Goal: Information Seeking & Learning: Learn about a topic

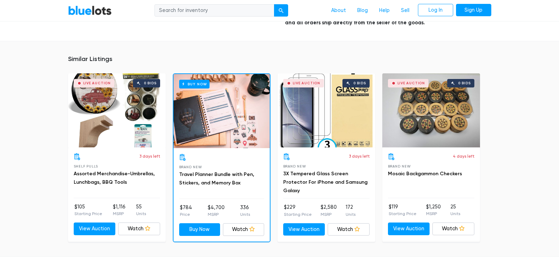
scroll to position [439, 0]
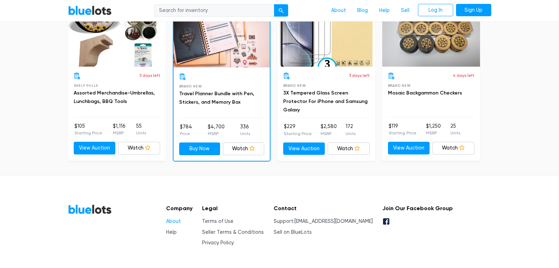
click at [177, 218] on link "About" at bounding box center [173, 221] width 15 height 6
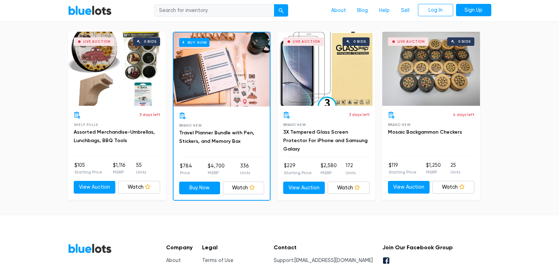
scroll to position [439, 0]
